Goal: Information Seeking & Learning: Learn about a topic

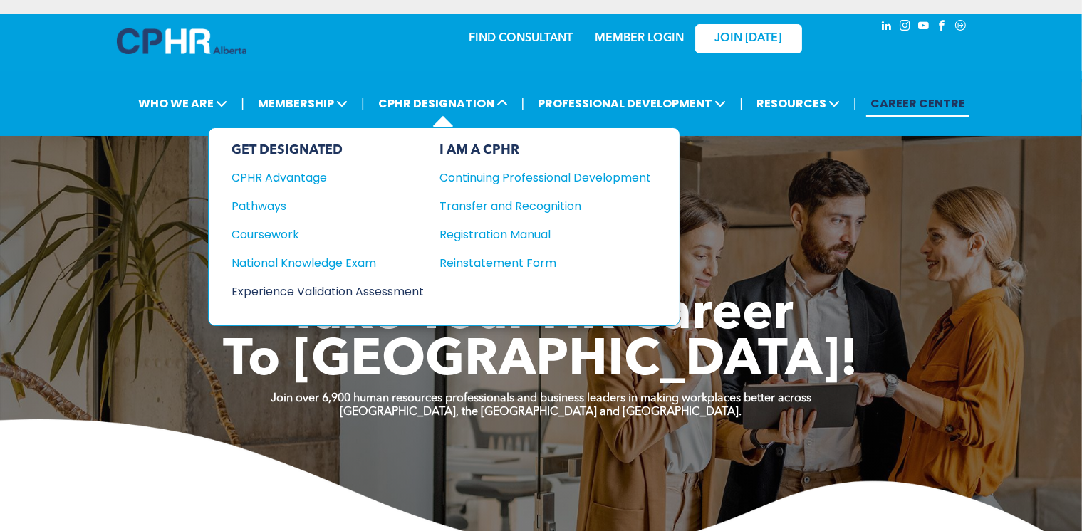
click at [357, 284] on div "Experience Validation Assessment" at bounding box center [318, 292] width 173 height 18
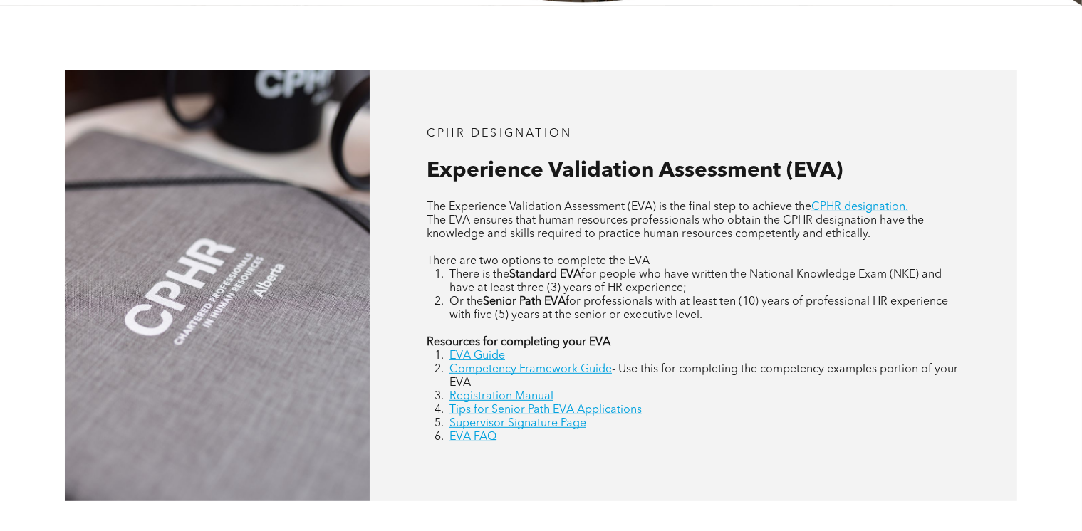
scroll to position [558, 0]
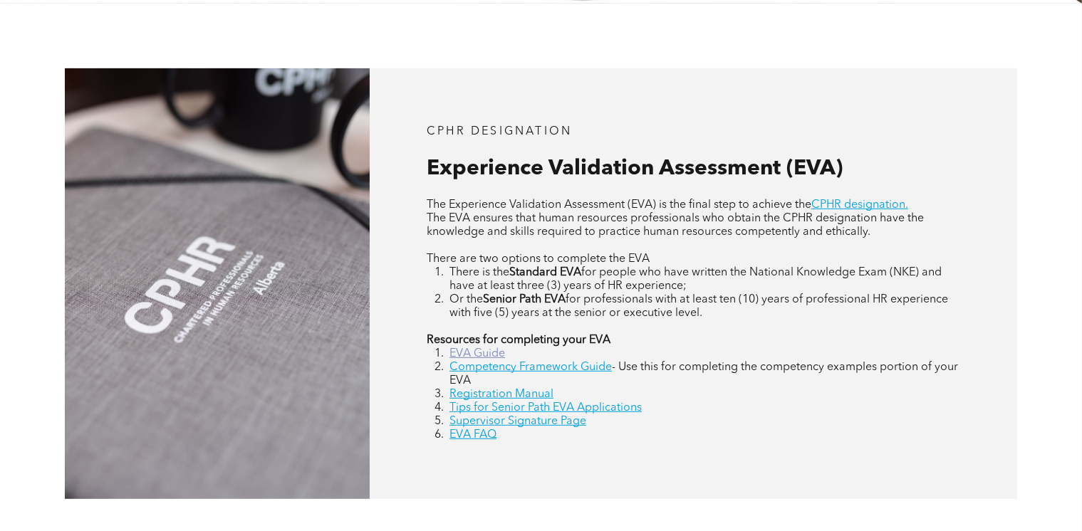
click at [490, 354] on link "EVA Guide" at bounding box center [478, 353] width 56 height 11
click at [574, 371] on link "Competency Framework Guide" at bounding box center [531, 367] width 162 height 11
click at [531, 393] on link "Registration Manual" at bounding box center [502, 394] width 104 height 11
click at [522, 425] on link "Supervisor Signature Page" at bounding box center [518, 421] width 137 height 11
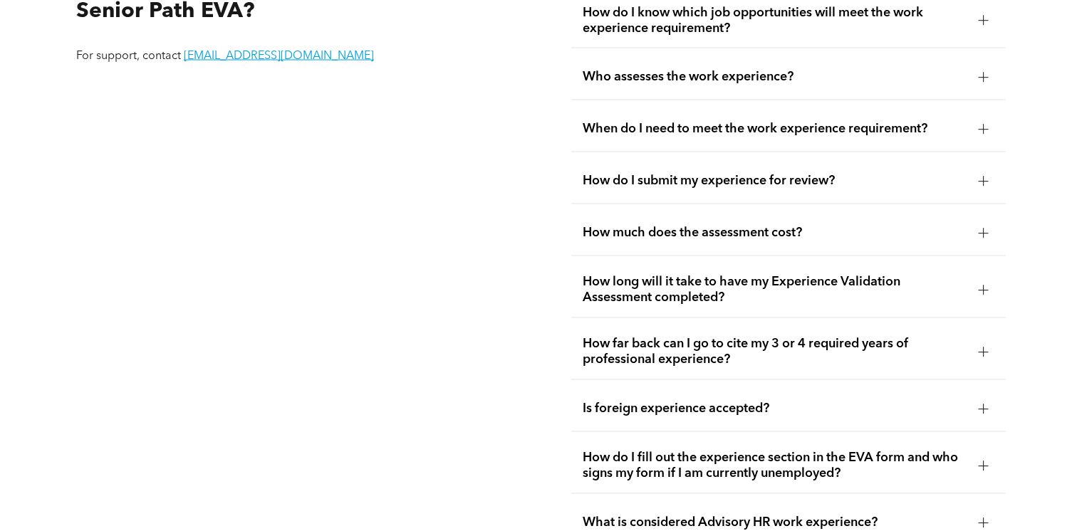
scroll to position [2629, 0]
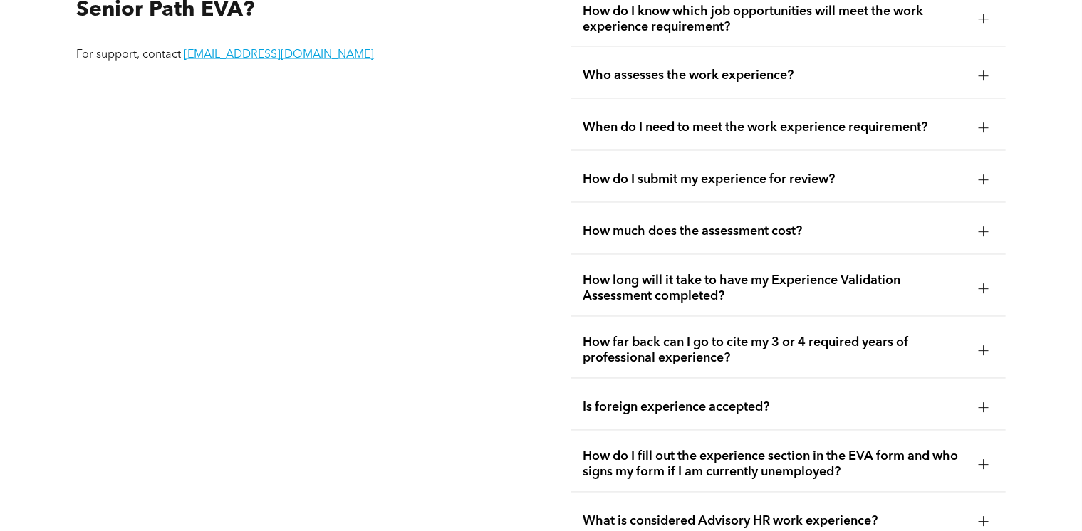
click at [754, 238] on span "How much does the assessment cost?" at bounding box center [775, 232] width 385 height 16
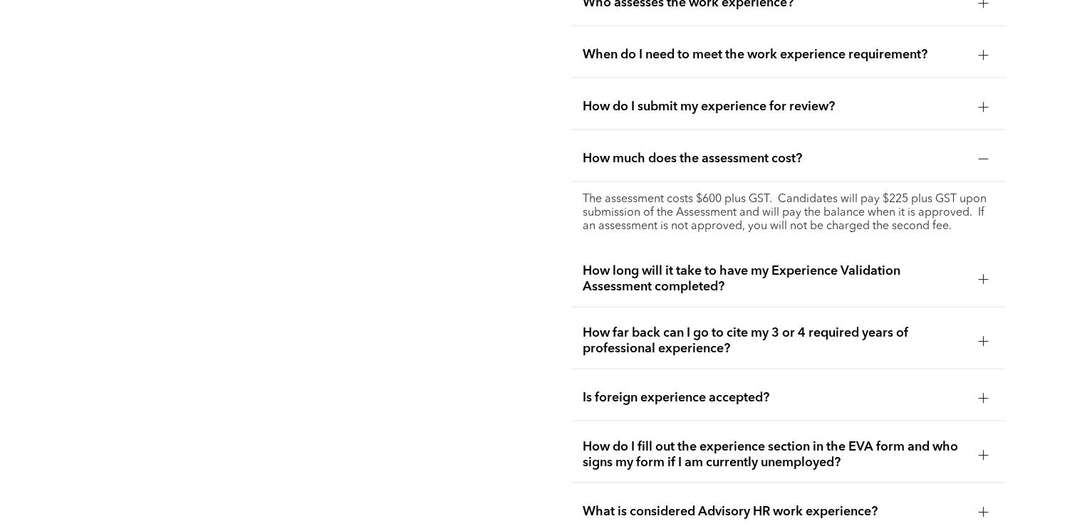
scroll to position [2709, 0]
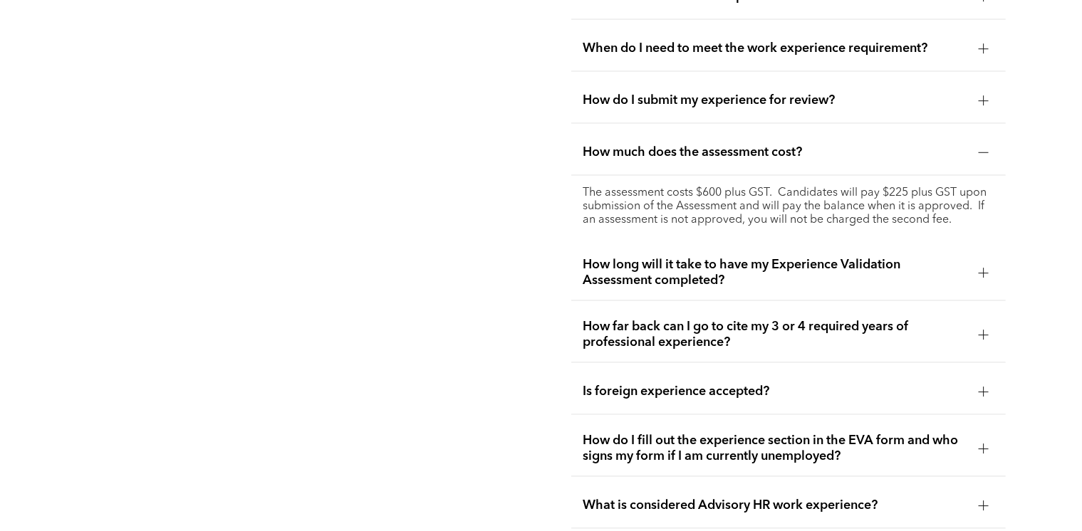
click at [685, 281] on span "How long will it take to have my Experience Validation Assessment completed?" at bounding box center [775, 272] width 385 height 31
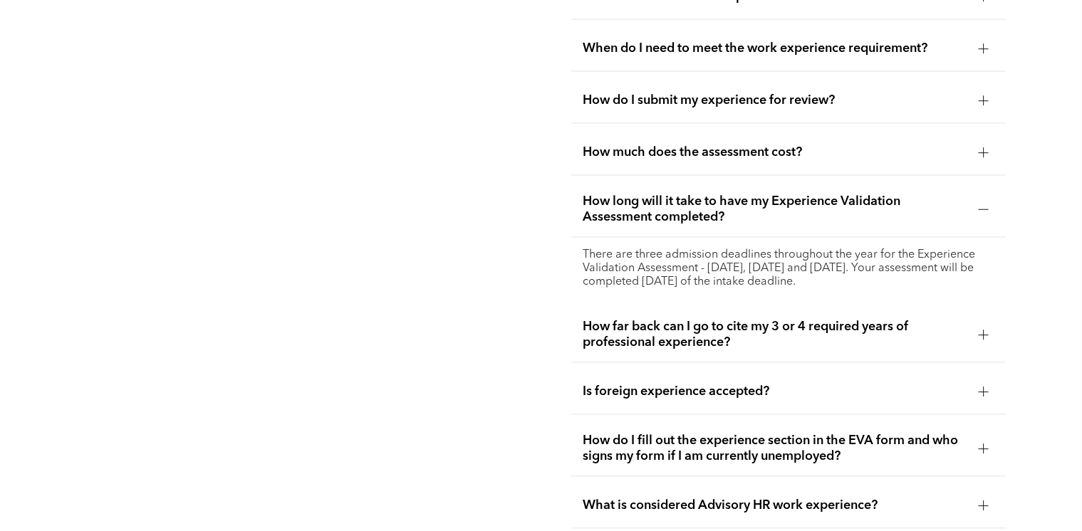
click at [707, 343] on span "How far back can I go to cite my 3 or 4 required years of professional experien…" at bounding box center [775, 334] width 385 height 31
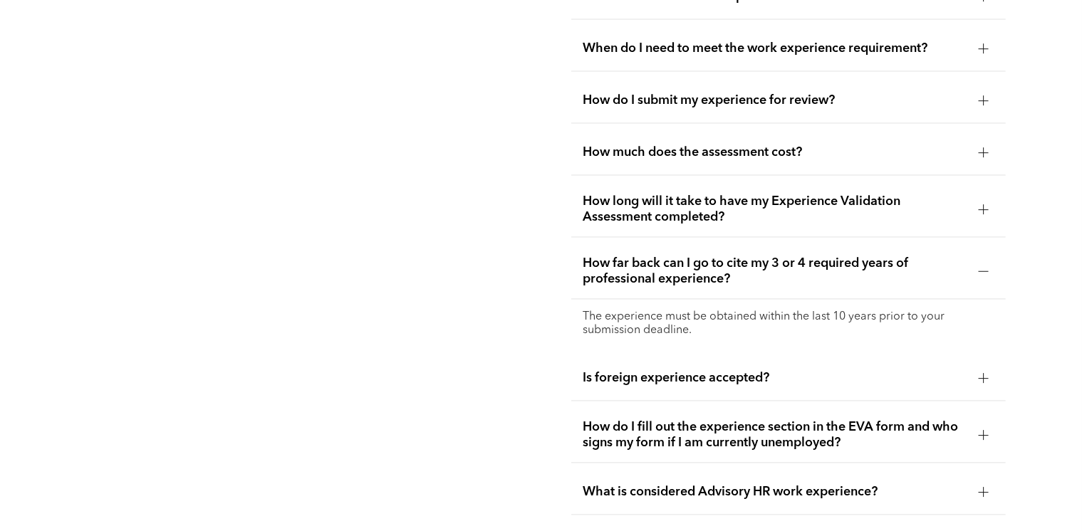
click at [714, 326] on p "The experience must be obtained within the last 10 years prior to your submissi…" at bounding box center [789, 324] width 412 height 27
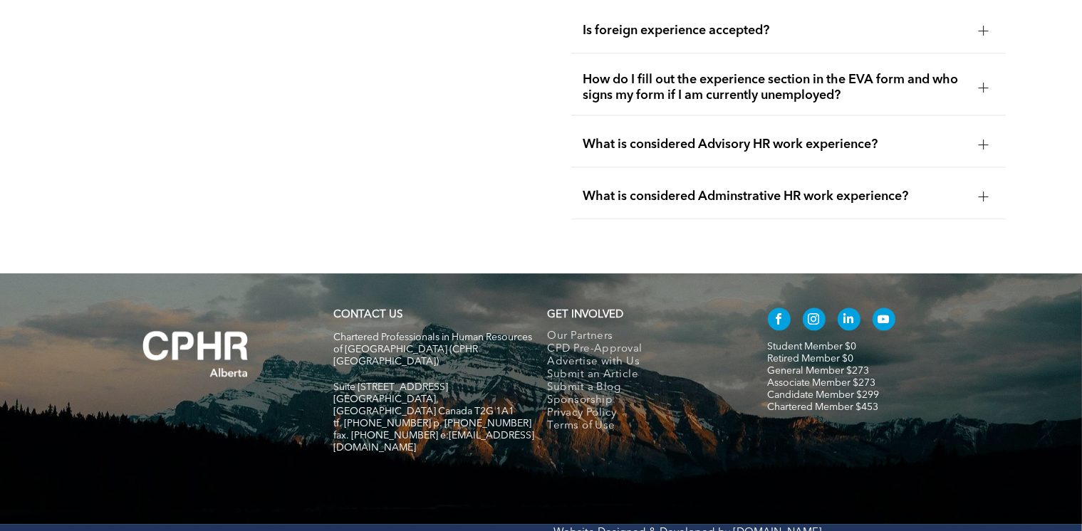
scroll to position [3078, 0]
